Goal: Navigation & Orientation: Understand site structure

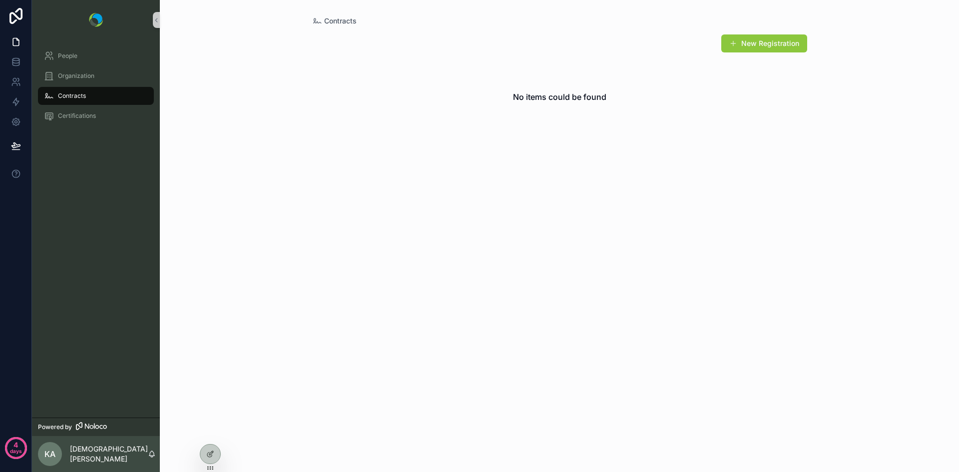
click at [61, 97] on span "Contracts" at bounding box center [72, 96] width 28 height 8
click at [66, 52] on span "People" at bounding box center [67, 56] width 19 height 8
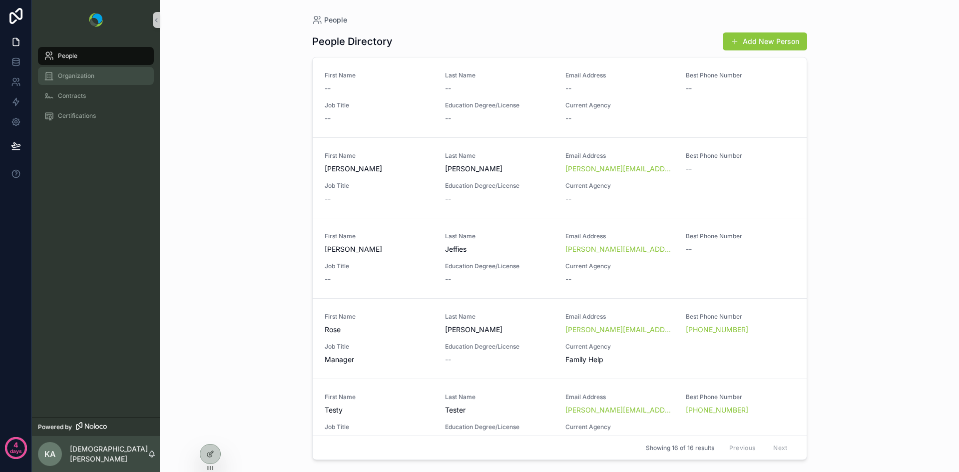
click at [71, 73] on span "Organization" at bounding box center [76, 76] width 36 height 8
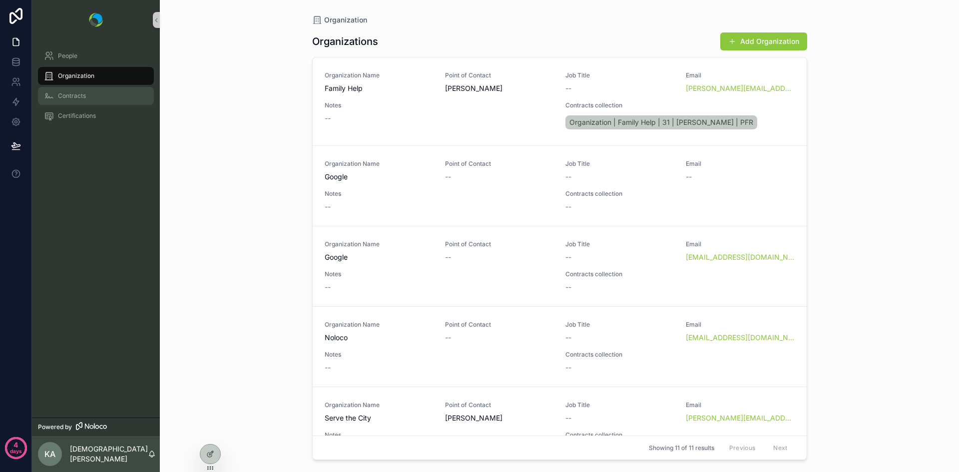
click at [71, 95] on span "Contracts" at bounding box center [72, 96] width 28 height 8
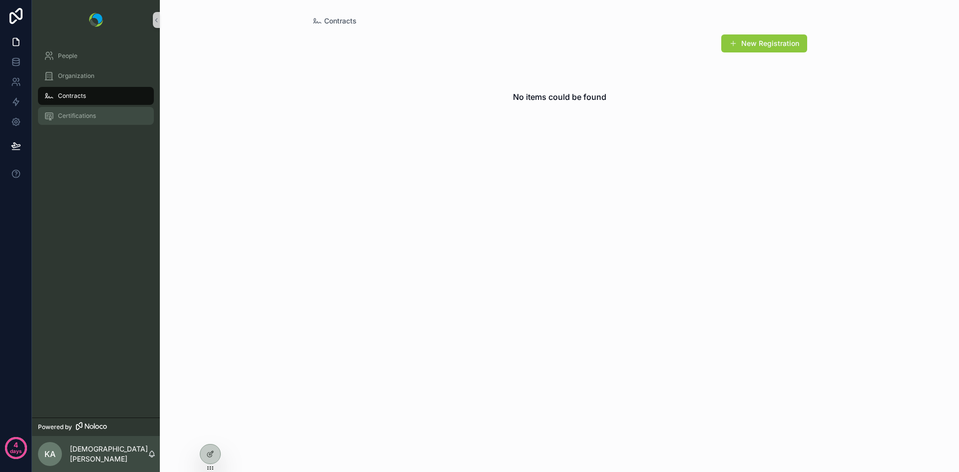
click at [72, 119] on span "Certifications" at bounding box center [77, 116] width 38 height 8
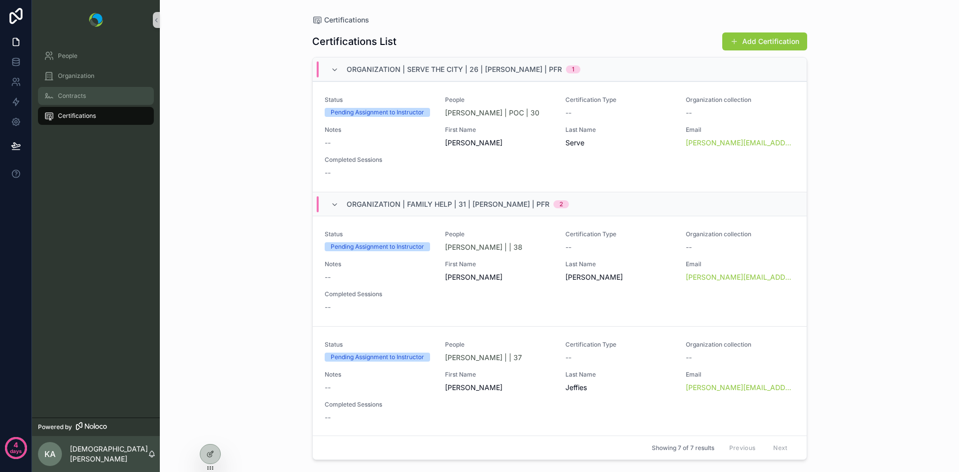
click at [71, 101] on div "Contracts" at bounding box center [96, 96] width 104 height 16
